Goal: Task Accomplishment & Management: Manage account settings

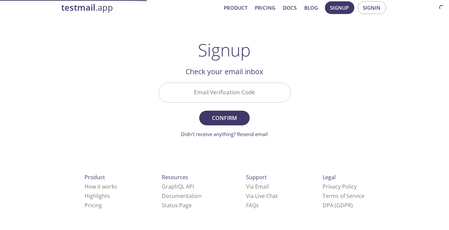
scroll to position [8, 0]
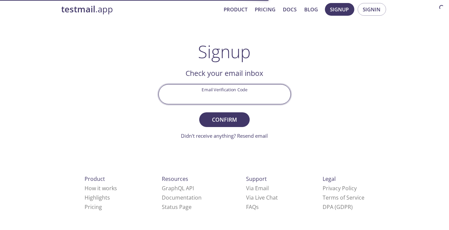
click at [232, 91] on input "Email Verification Code" at bounding box center [225, 94] width 132 height 19
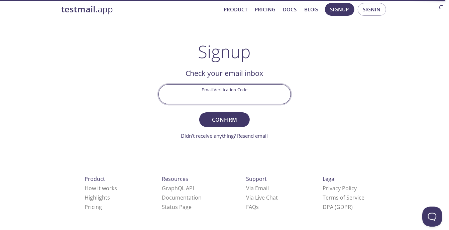
scroll to position [0, 0]
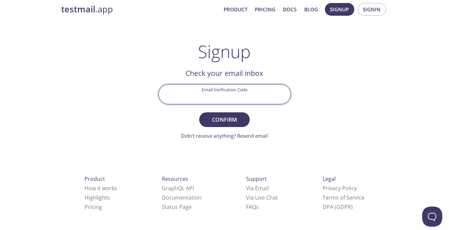
paste input "VZKEBJV"
type input "VZKEBJV"
click at [199, 112] on button "Confirm" at bounding box center [224, 119] width 50 height 15
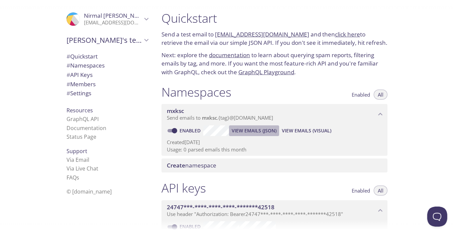
click at [251, 133] on span "View Emails (JSON)" at bounding box center [254, 131] width 45 height 8
click at [305, 128] on span "View Emails (Visual)" at bounding box center [306, 131] width 49 height 8
